Goal: Find specific page/section

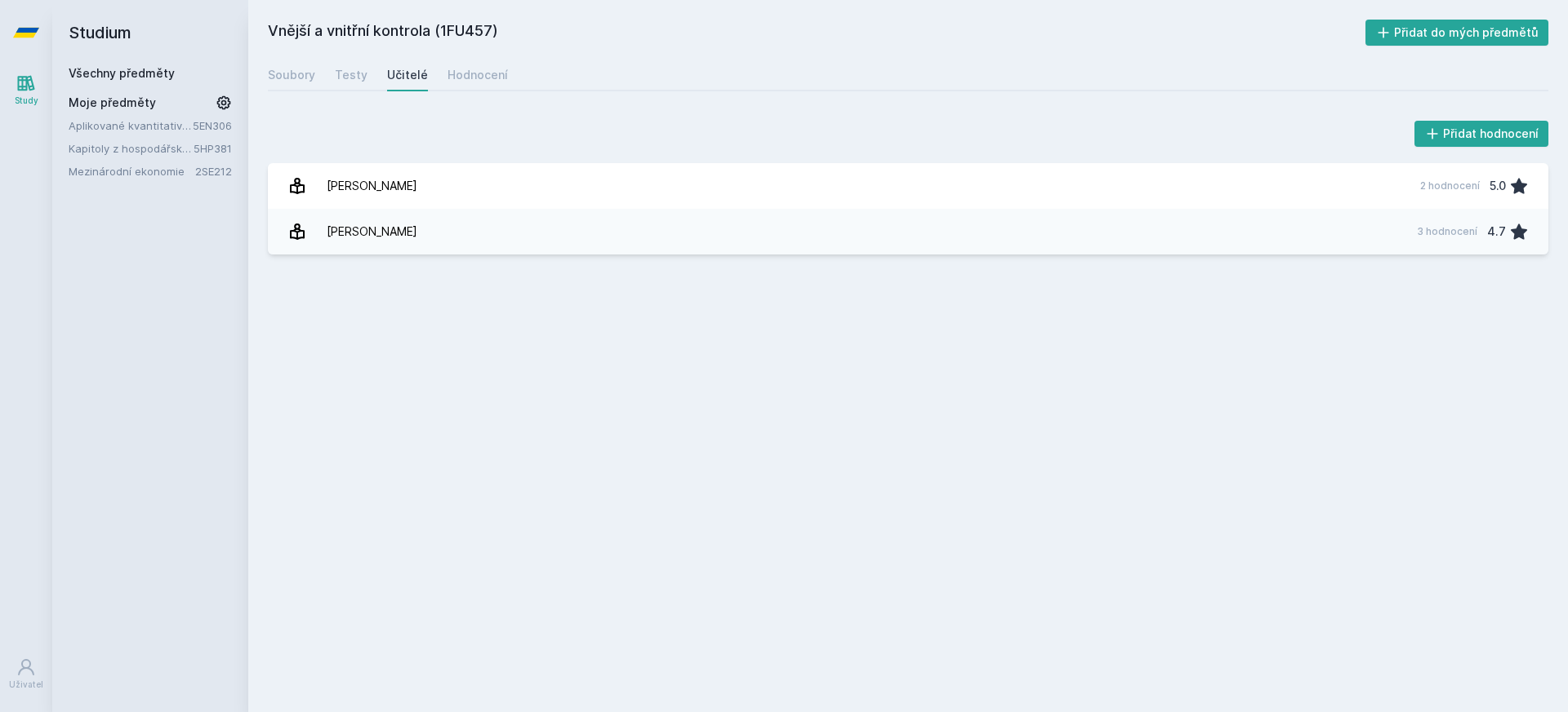
click at [31, 33] on icon at bounding box center [26, 32] width 26 height 10
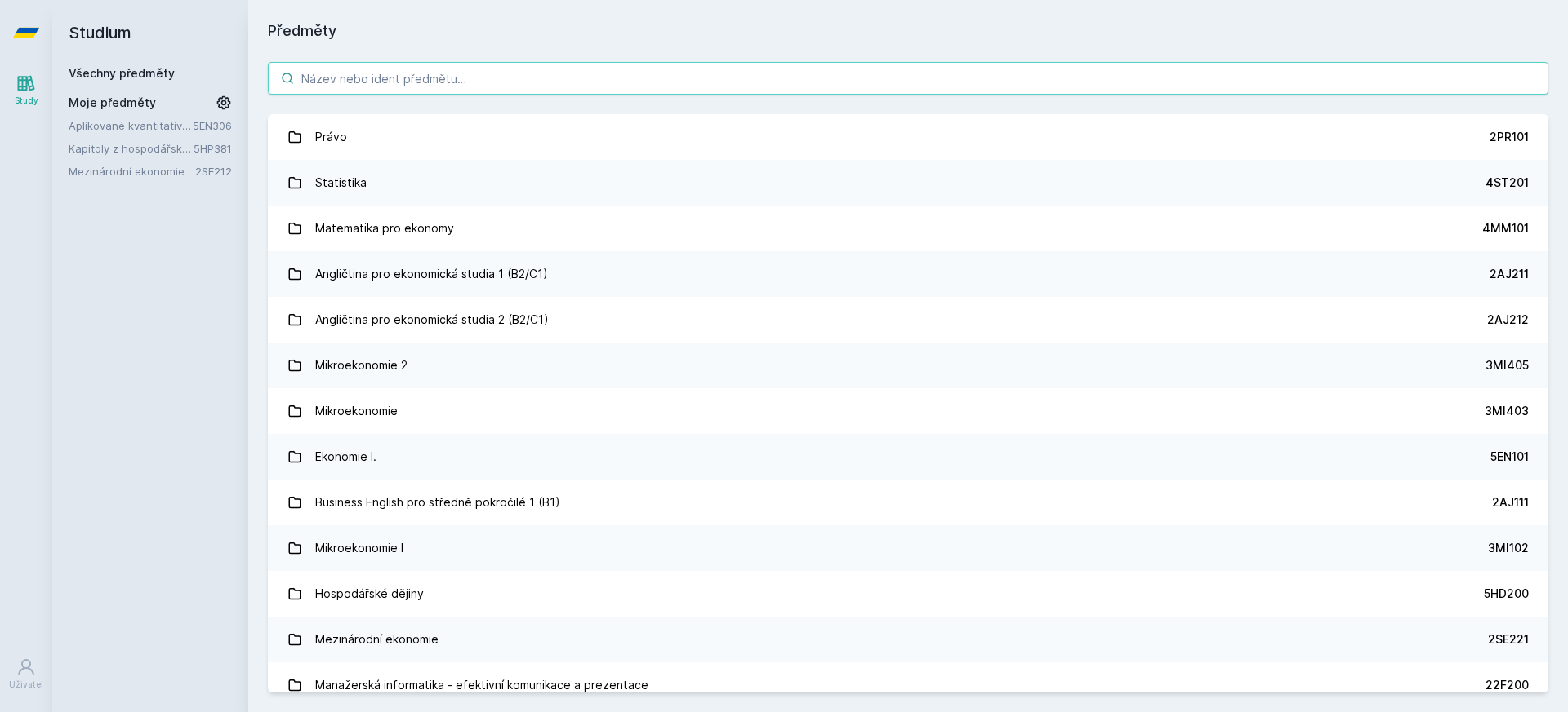
click at [479, 75] on input "search" at bounding box center [908, 78] width 1280 height 33
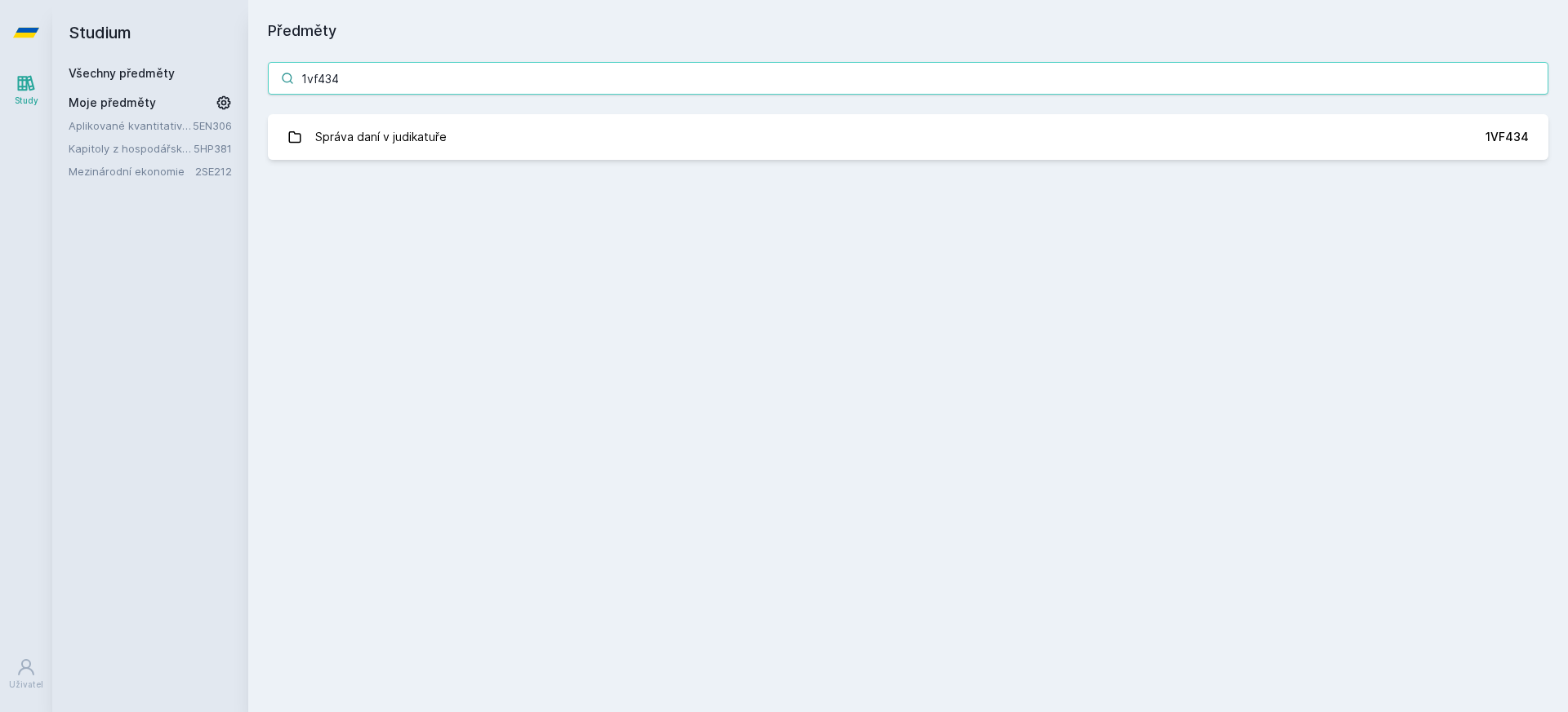
type input "1vf434"
click at [560, 161] on div "1vf434 Správa daní v judikatuře 1VF434 [PERSON_NAME], něco se pokazilo." at bounding box center [908, 110] width 1319 height 137
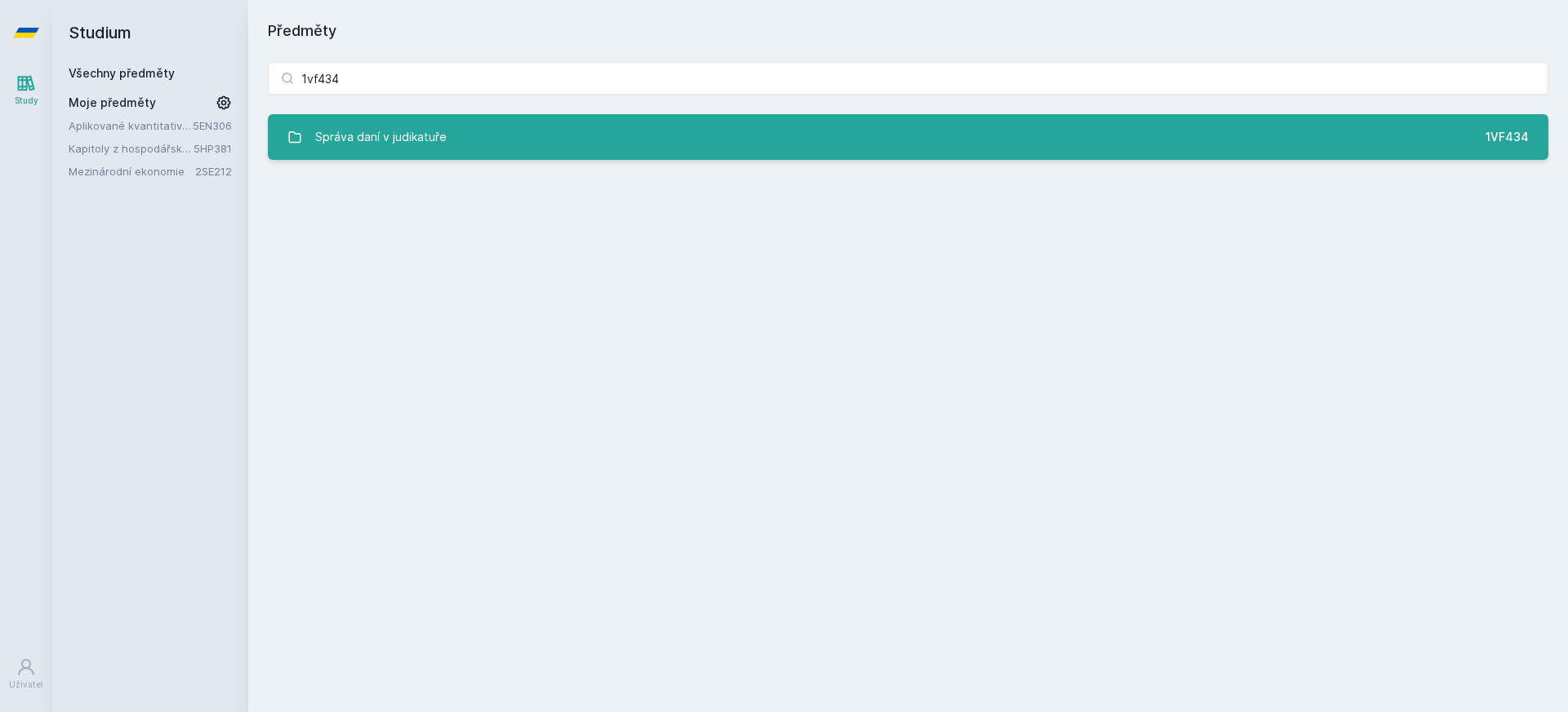
click at [562, 151] on link "Správa daní v judikatuře 1VF434" at bounding box center [908, 137] width 1280 height 46
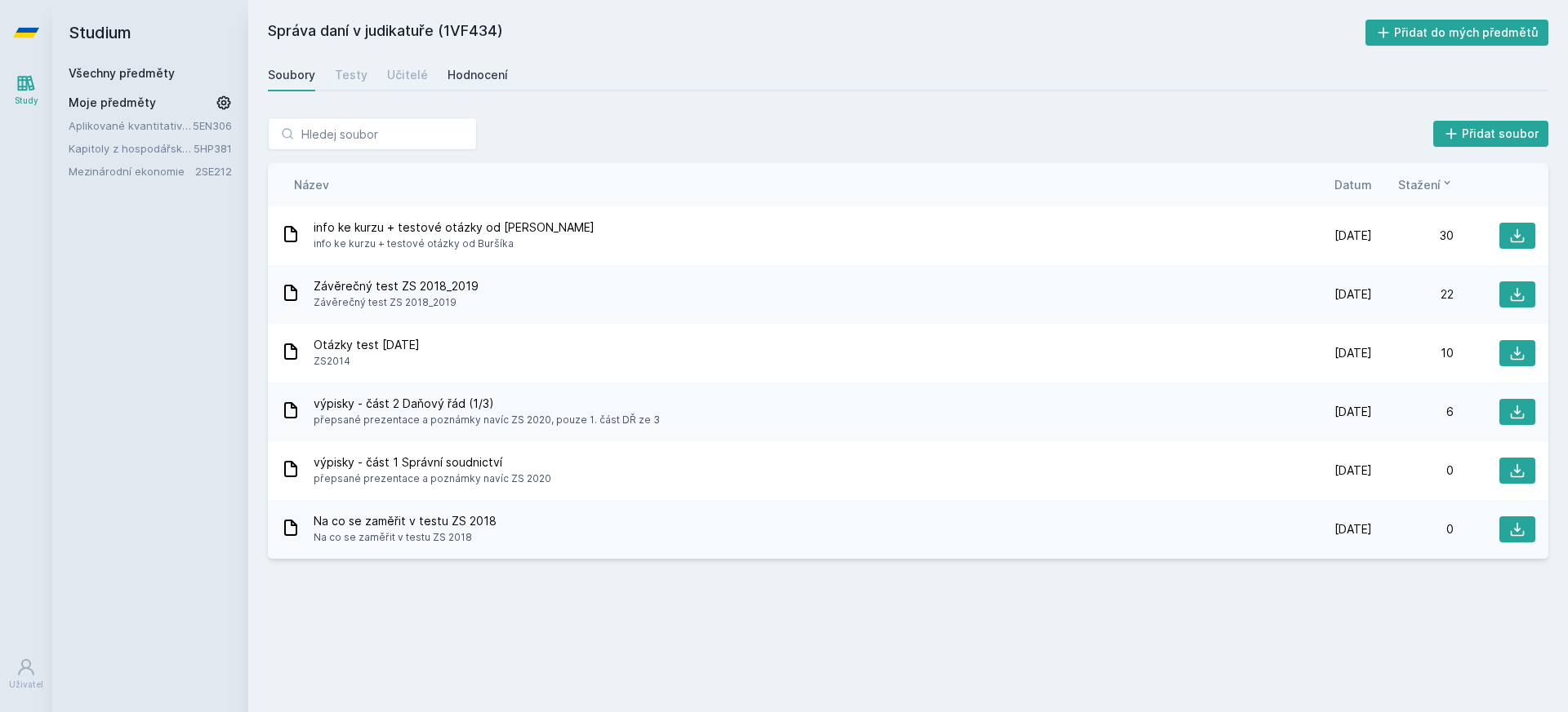
click at [461, 79] on div "Hodnocení" at bounding box center [478, 75] width 60 height 16
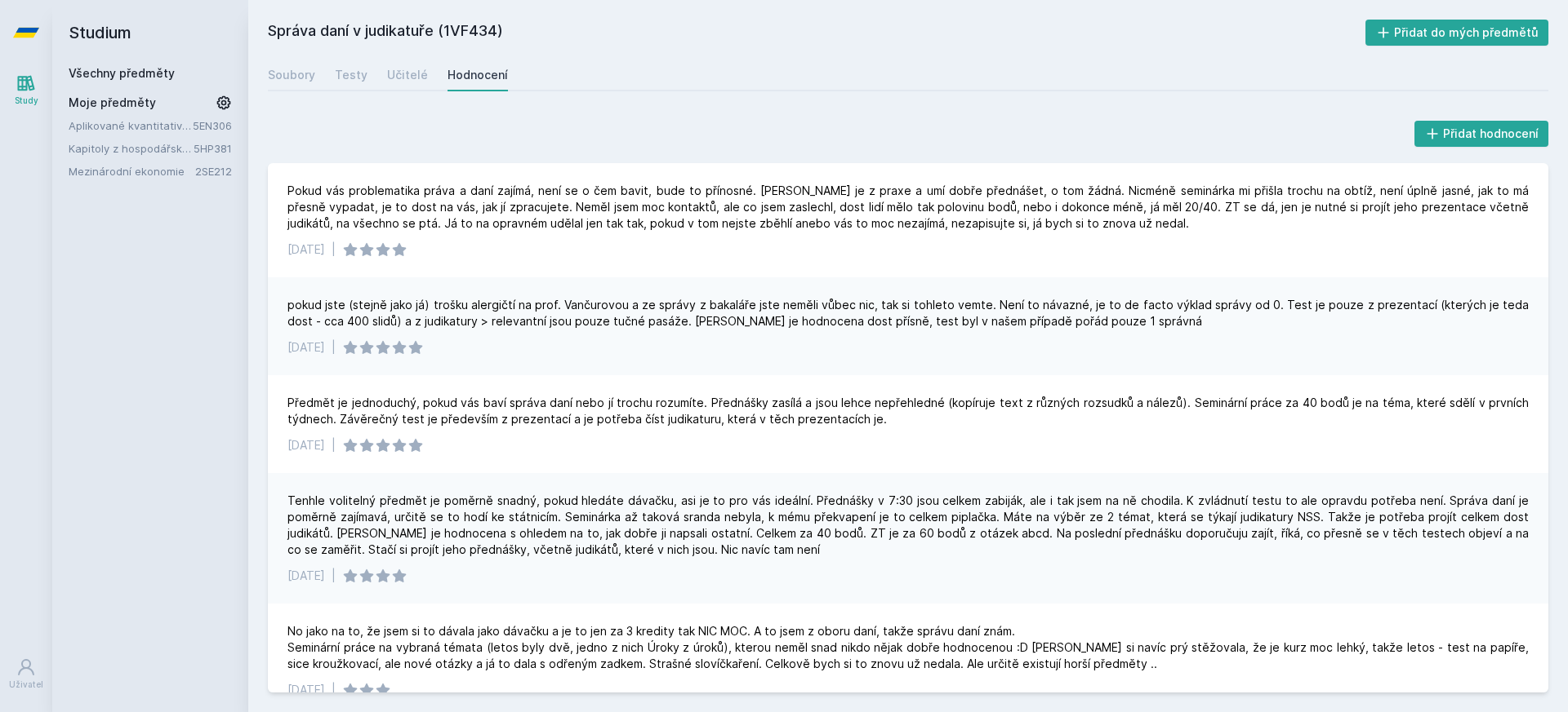
click at [21, 28] on icon at bounding box center [26, 32] width 26 height 10
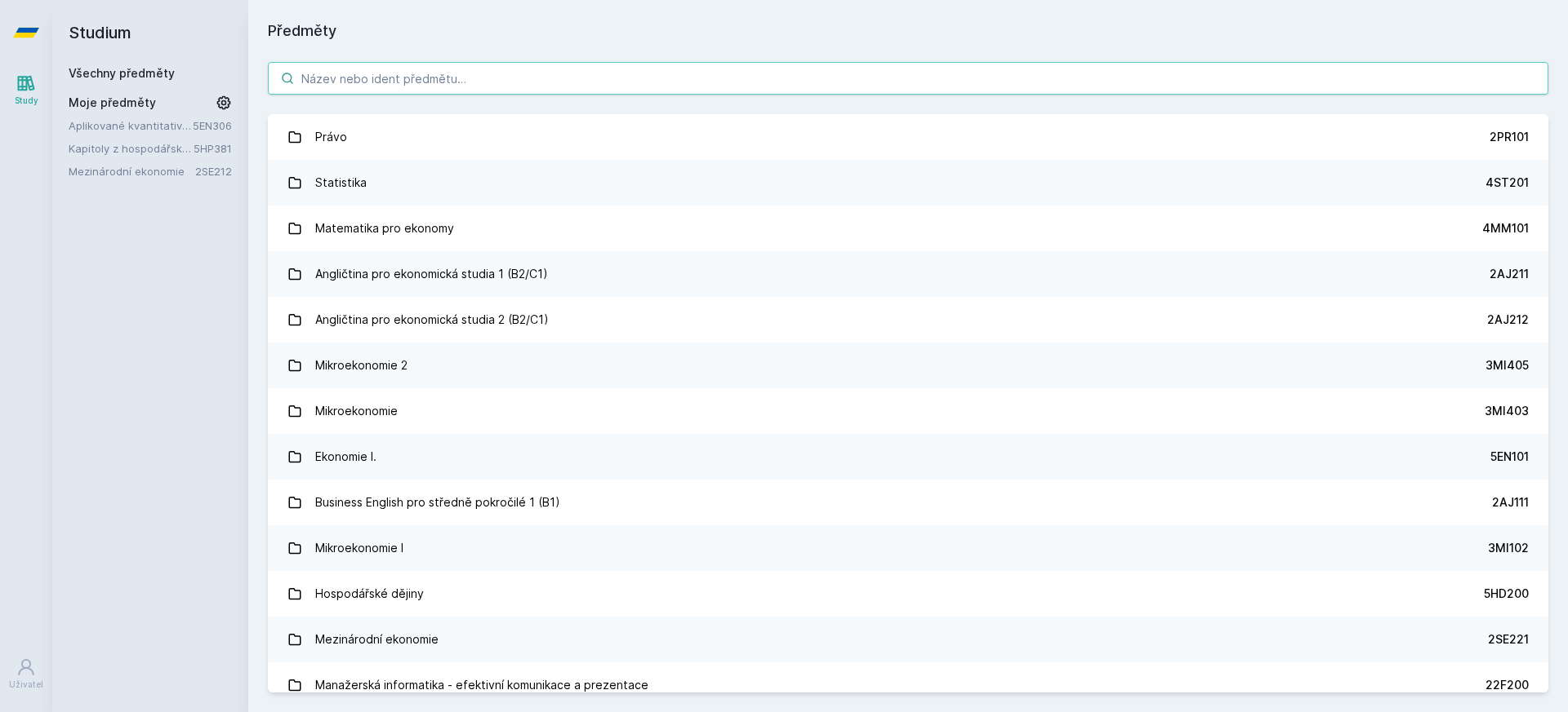
click at [597, 79] on input "search" at bounding box center [908, 78] width 1280 height 33
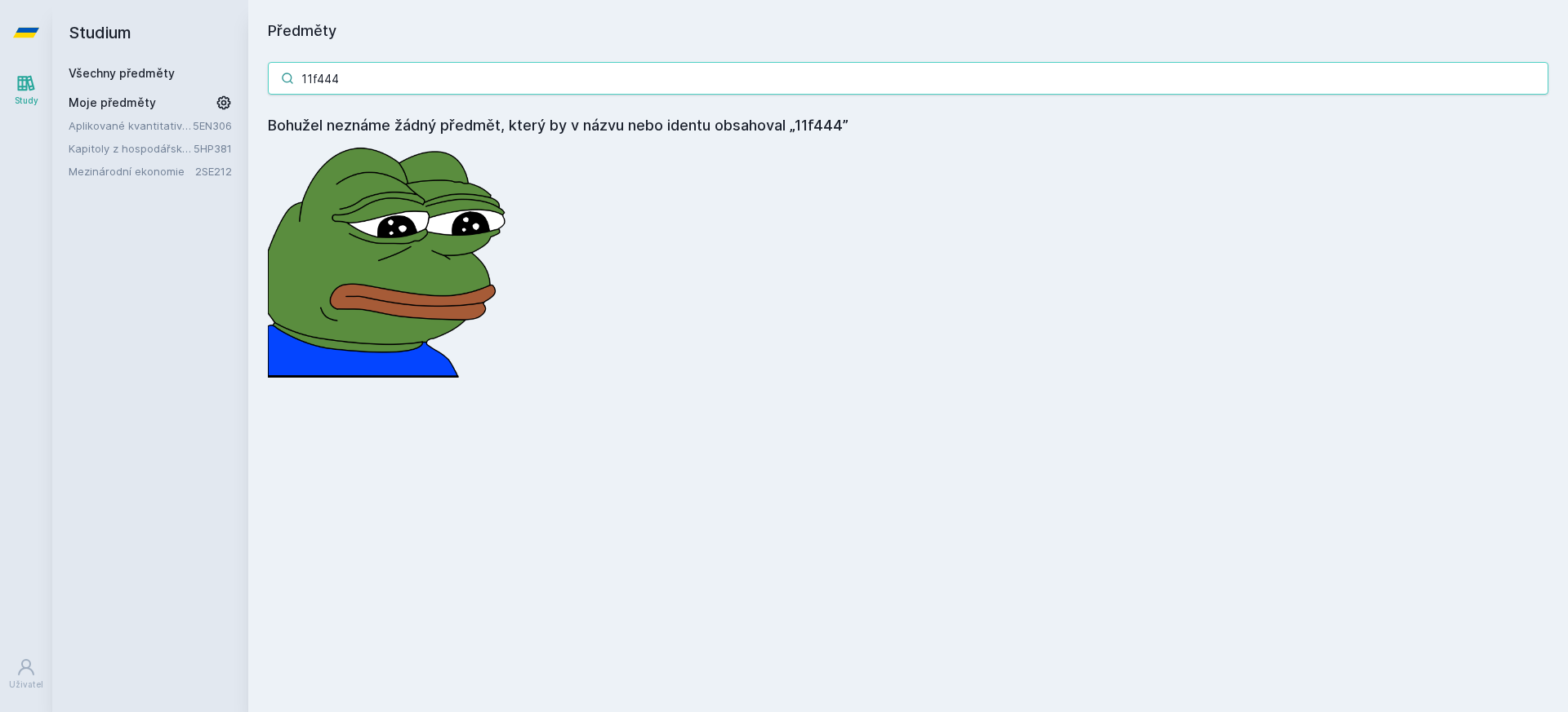
type input "11f444"
